Goal: Task Accomplishment & Management: Understand process/instructions

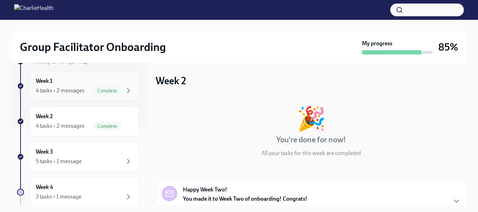
scroll to position [79, 0]
click at [107, 163] on div "5 tasks • 1 message" at bounding box center [84, 161] width 97 height 8
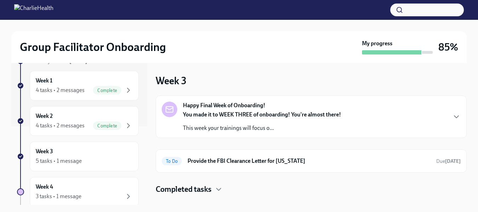
click at [251, 122] on div "You made it to WEEK THREE of onboarding! You're almost there! This week your tr…" at bounding box center [262, 121] width 158 height 21
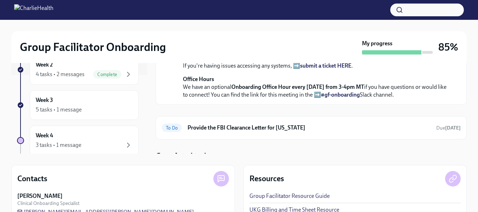
scroll to position [51, 0]
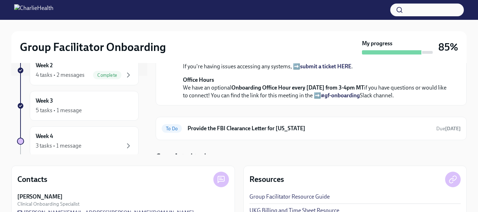
click at [201, 143] on div "Happy Final Week of Onboarding! [DATE] You made it to WEEK THREE of onboarding!…" at bounding box center [311, 27] width 311 height 270
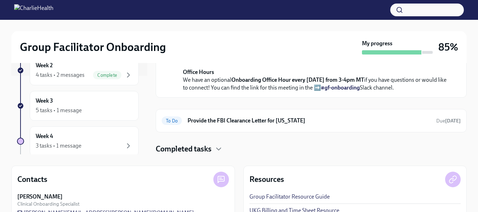
click at [201, 149] on h4 "Completed tasks" at bounding box center [184, 149] width 56 height 11
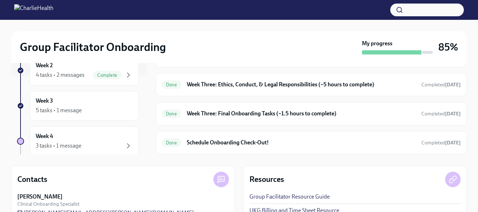
scroll to position [355, 0]
click at [236, 59] on h6 "Week Three: Cultural Competence & Special Populations (~3 hours to complete)" at bounding box center [301, 56] width 229 height 8
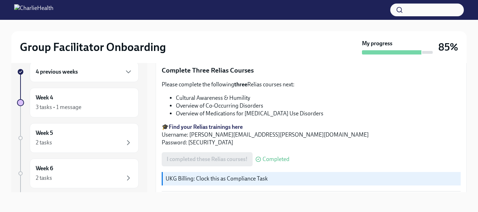
scroll to position [583, 0]
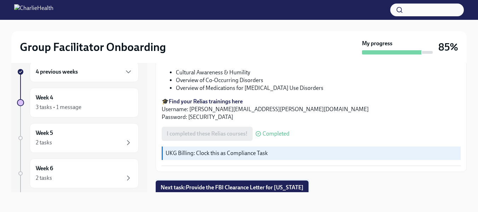
click at [241, 185] on span "Next task : Provide the FBI Clearance Letter for [US_STATE]" at bounding box center [232, 187] width 143 height 7
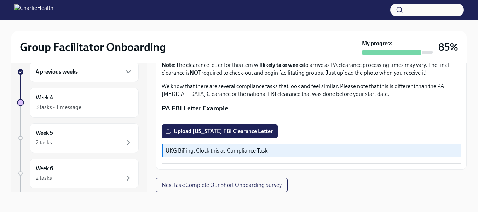
scroll to position [206, 0]
